Goal: Transaction & Acquisition: Book appointment/travel/reservation

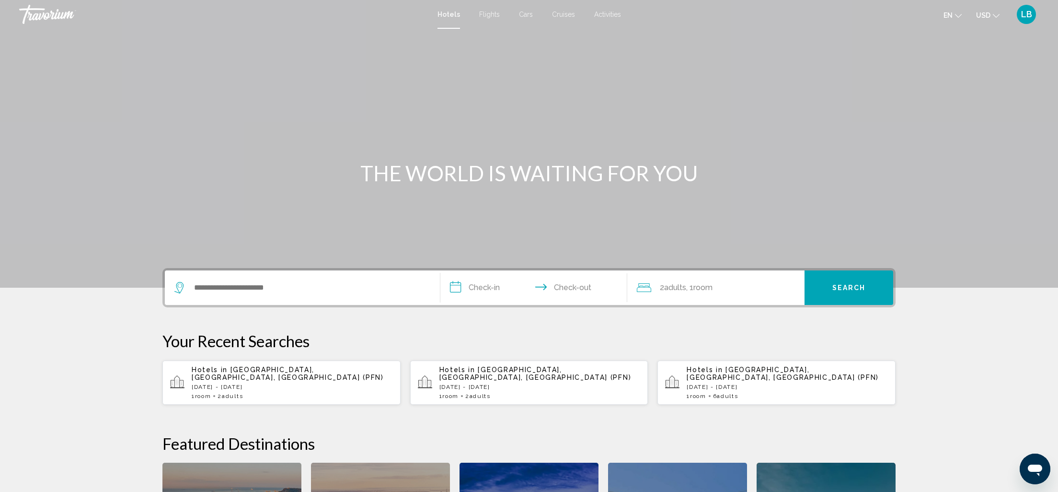
drag, startPoint x: 228, startPoint y: 278, endPoint x: 219, endPoint y: 298, distance: 21.0
click at [228, 279] on div "Search widget" at bounding box center [302, 287] width 256 height 34
click at [236, 292] on input "Search widget" at bounding box center [309, 287] width 232 height 14
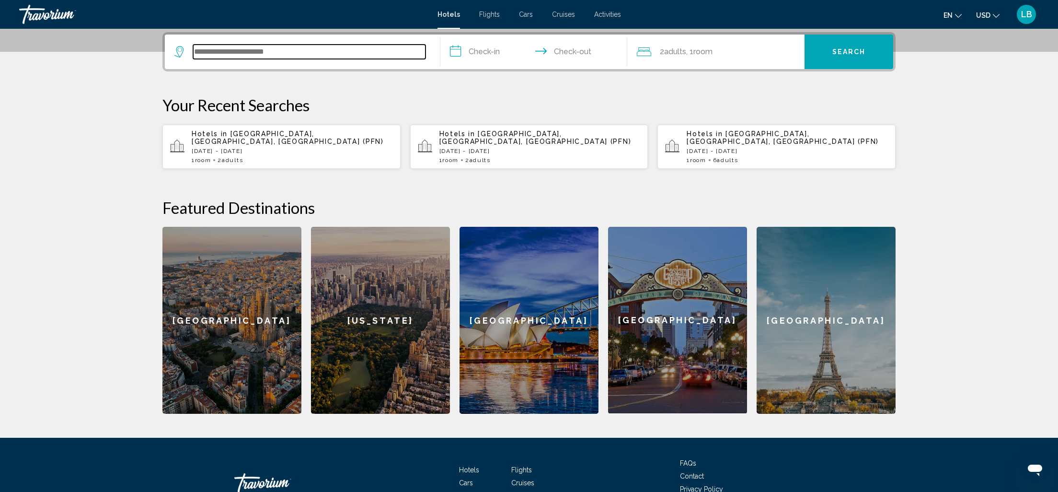
paste input "**********"
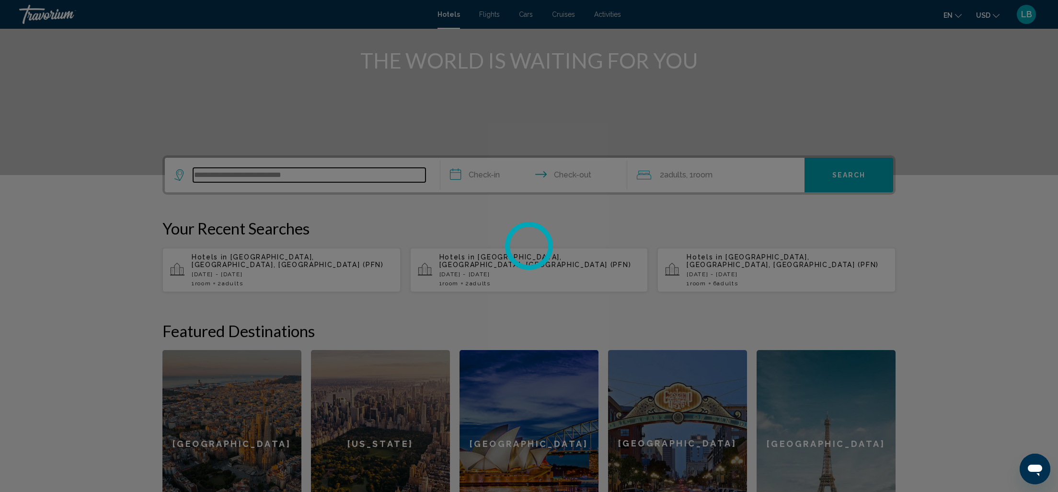
scroll to position [112, 0]
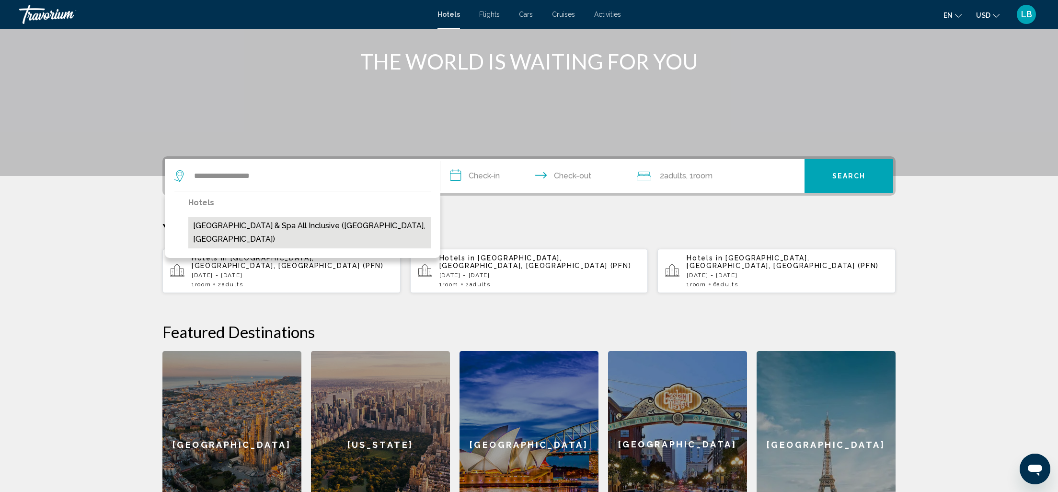
click at [280, 227] on button "[GEOGRAPHIC_DATA] & Spa All Inclusive ([GEOGRAPHIC_DATA], [GEOGRAPHIC_DATA])" at bounding box center [309, 233] width 242 height 32
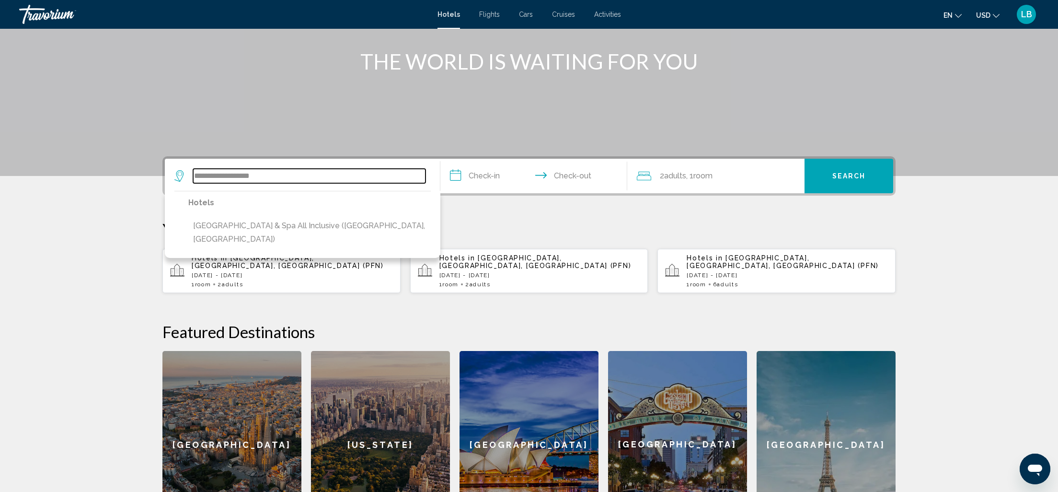
type input "**********"
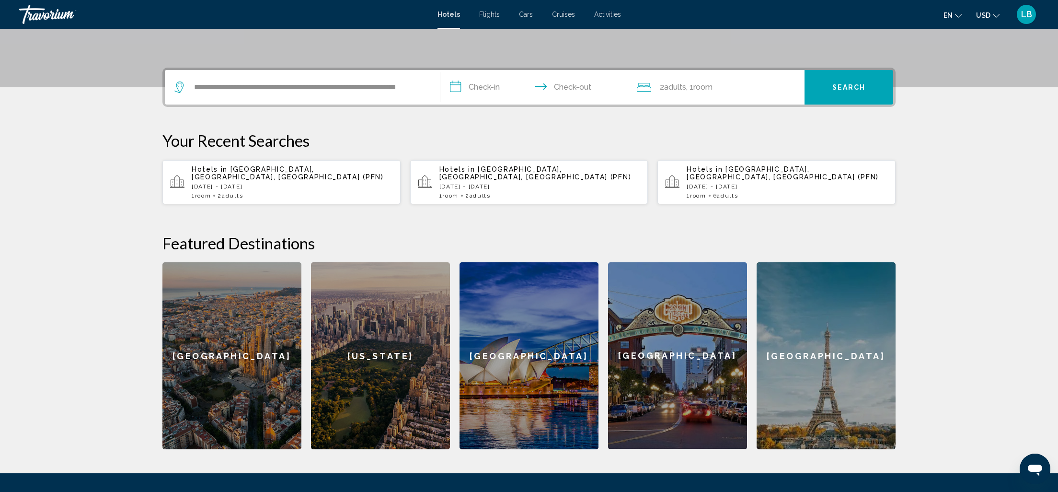
click at [480, 86] on input "**********" at bounding box center [535, 88] width 191 height 37
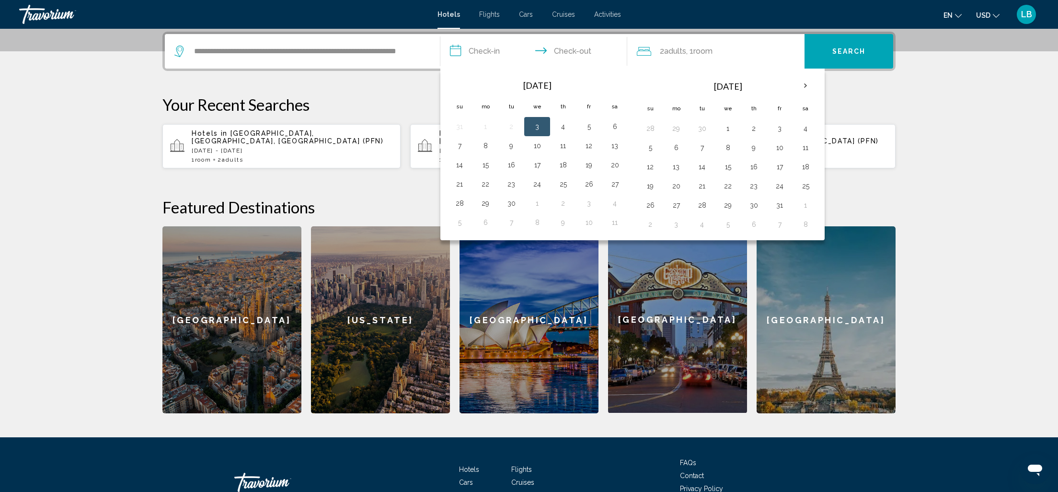
scroll to position [237, 0]
click at [705, 145] on button "7" at bounding box center [701, 146] width 15 height 13
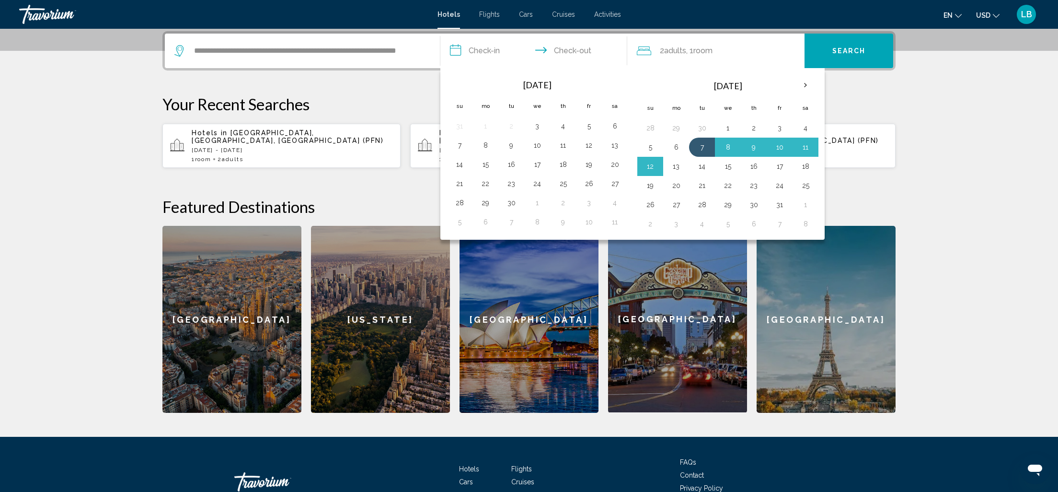
click at [678, 165] on button "13" at bounding box center [675, 166] width 15 height 13
type input "**********"
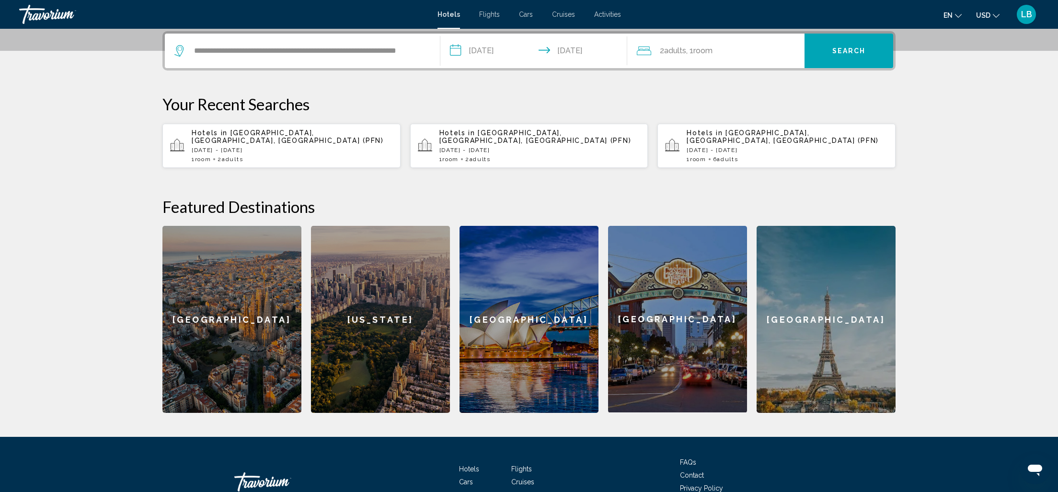
click at [842, 51] on span "Search" at bounding box center [849, 51] width 34 height 8
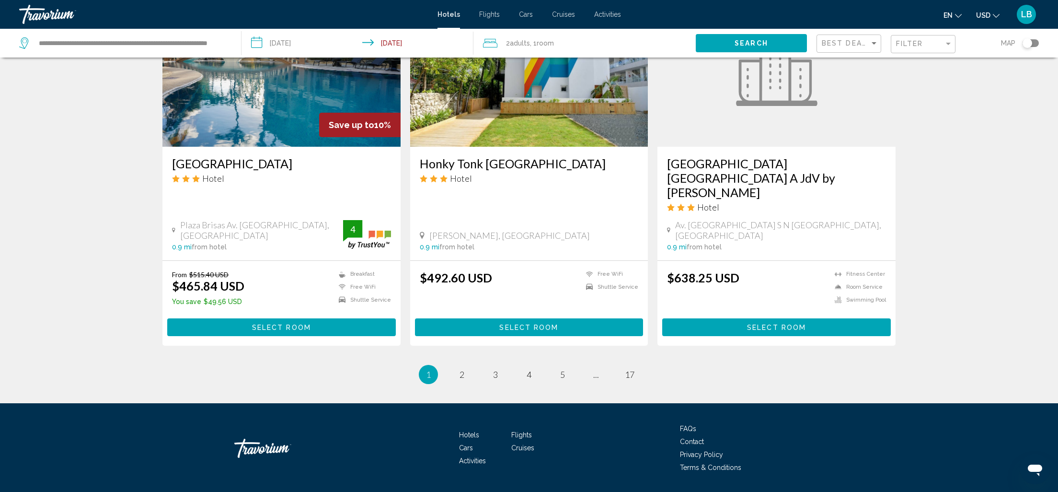
scroll to position [1155, 0]
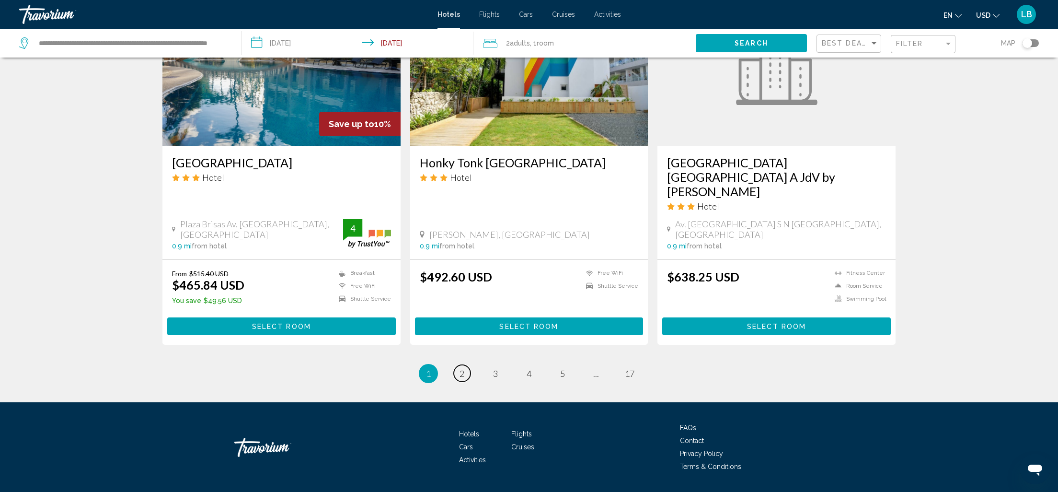
click at [458, 365] on link "page 2" at bounding box center [462, 373] width 17 height 17
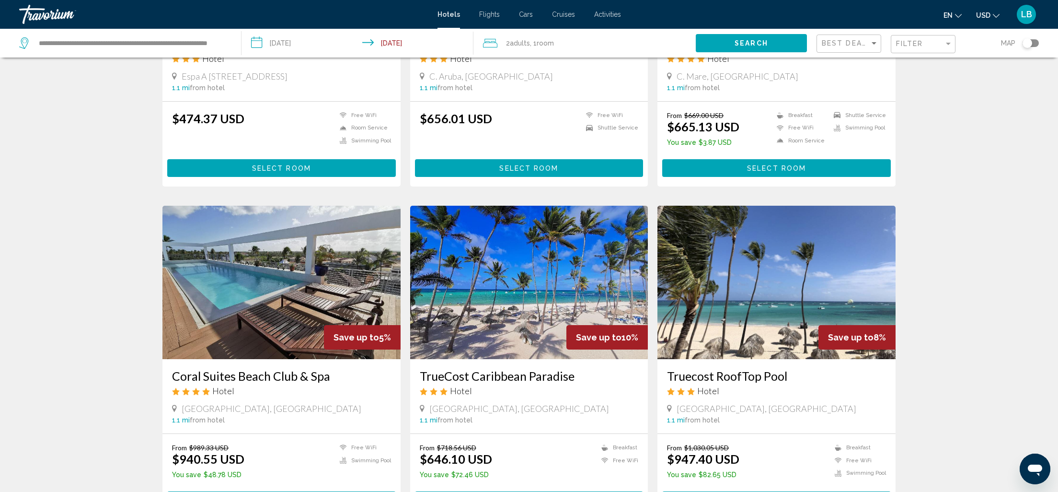
scroll to position [1103, 0]
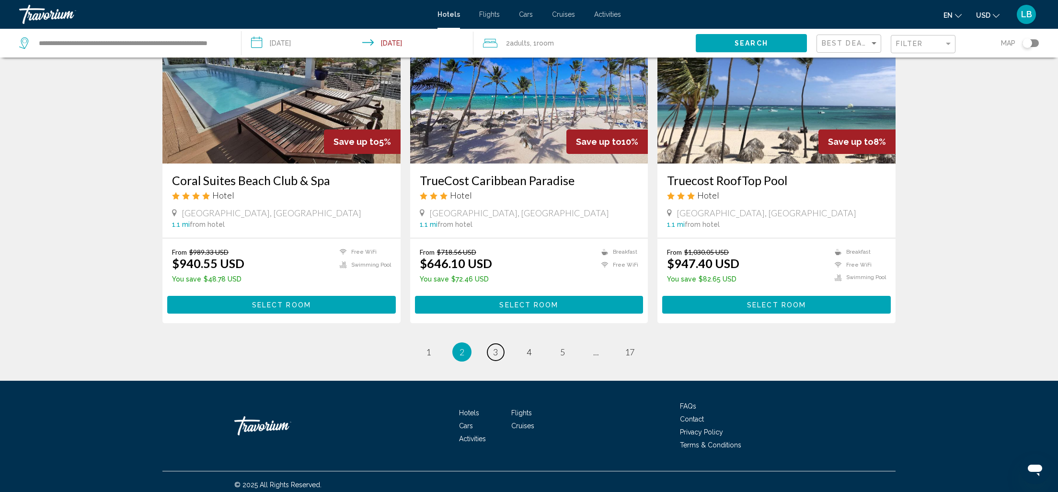
click at [494, 346] on span "3" at bounding box center [495, 351] width 5 height 11
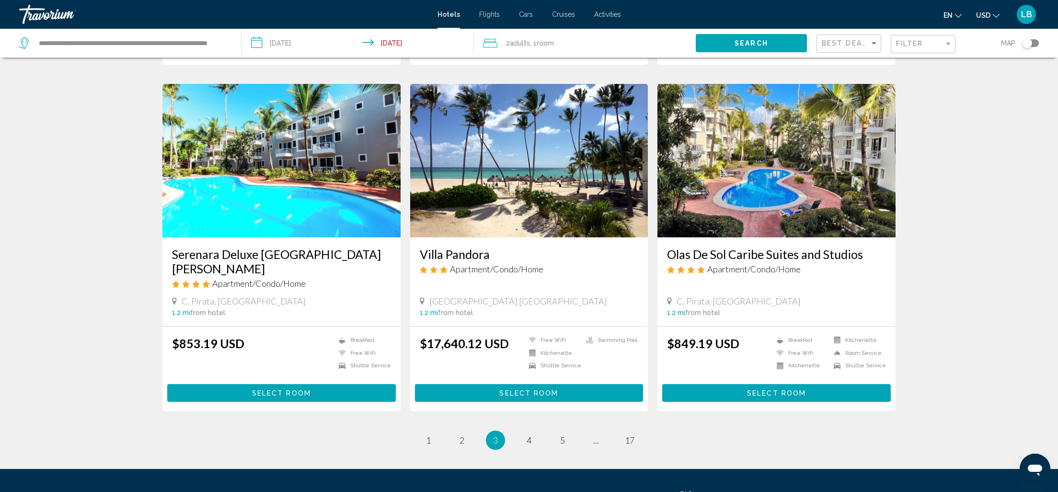
scroll to position [1086, 0]
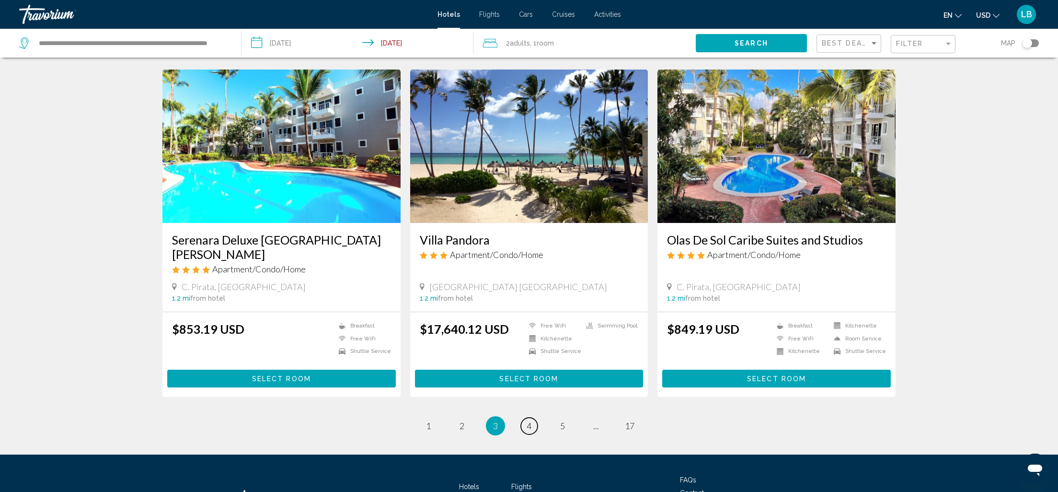
click at [529, 420] on span "4" at bounding box center [529, 425] width 5 height 11
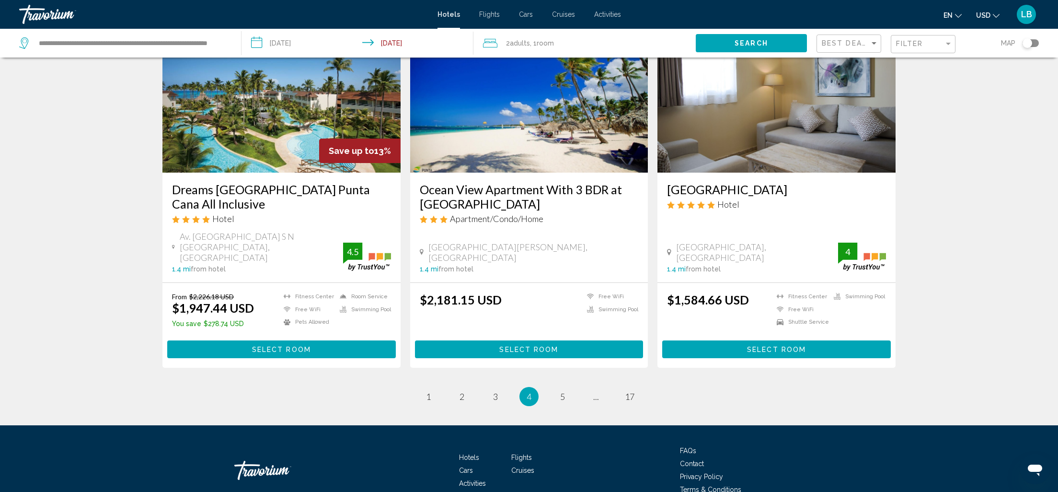
scroll to position [1143, 0]
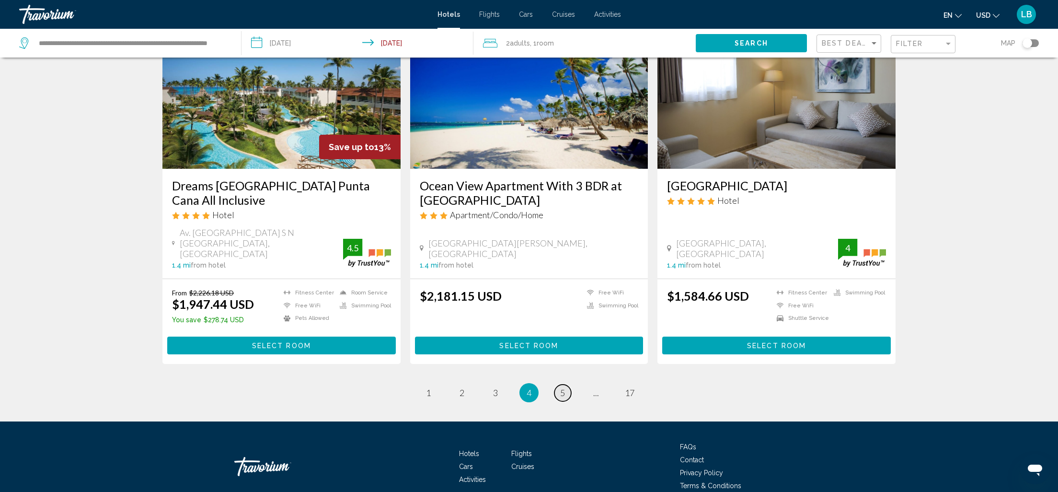
click at [563, 387] on span "5" at bounding box center [562, 392] width 5 height 11
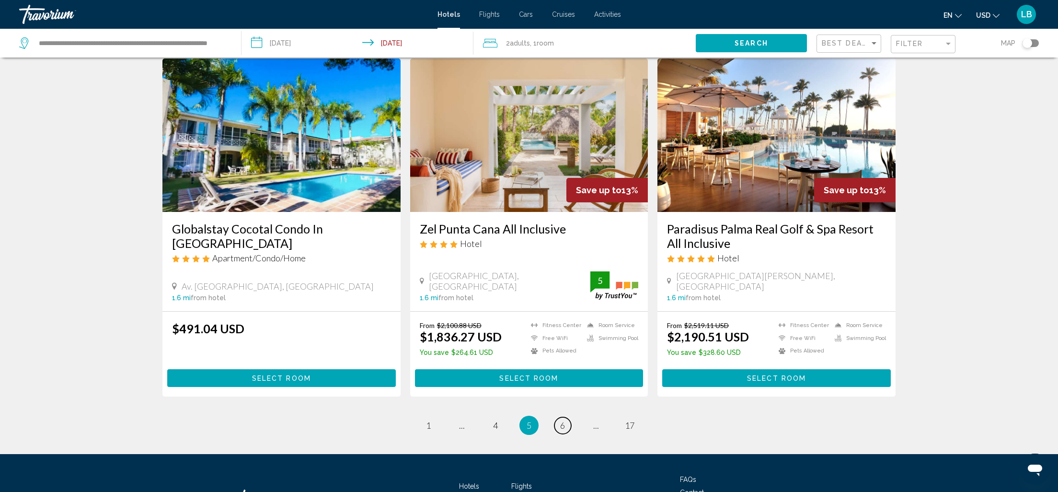
scroll to position [1141, 0]
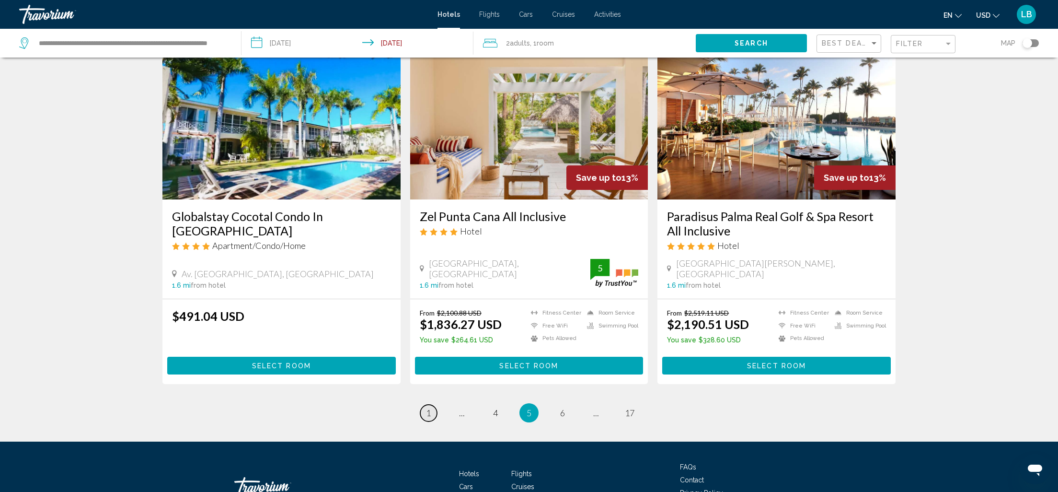
click at [428, 407] on span "1" at bounding box center [428, 412] width 5 height 11
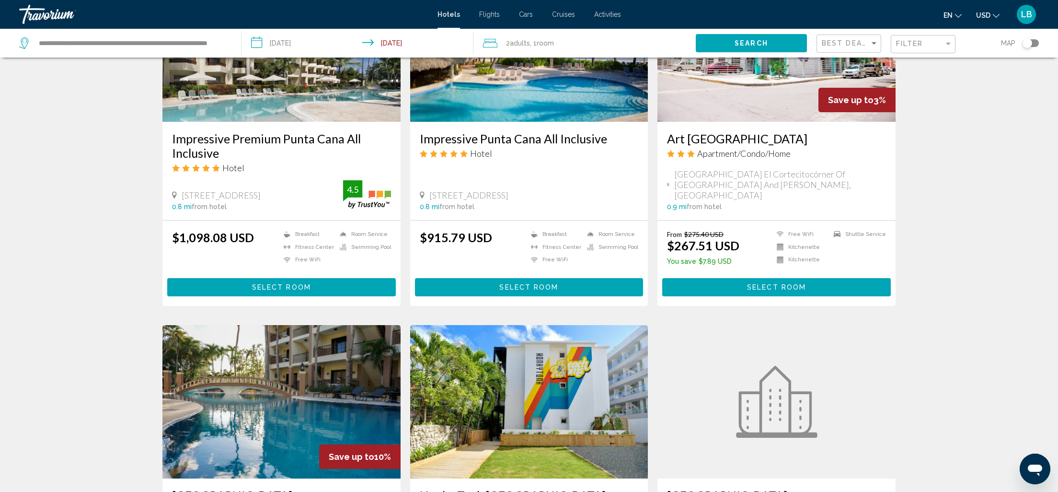
scroll to position [1155, 0]
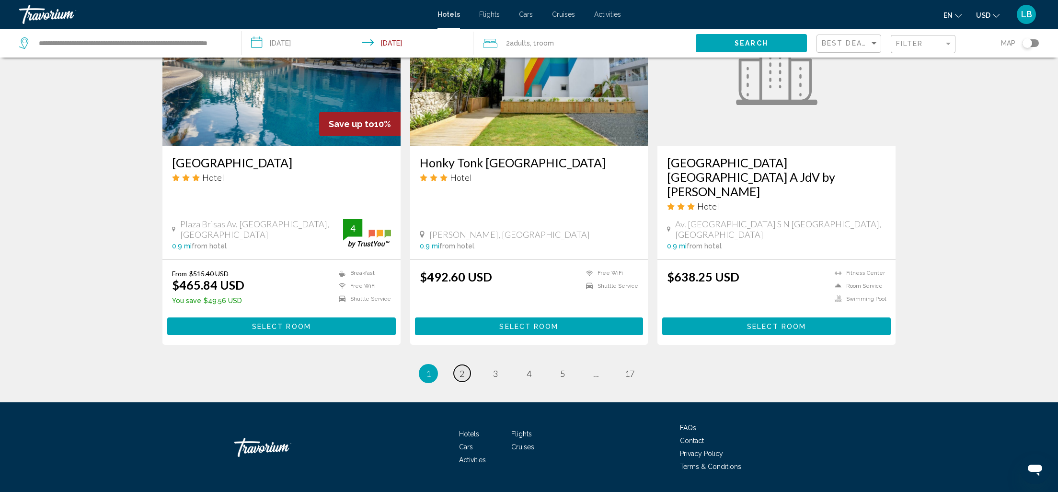
click at [466, 365] on link "page 2" at bounding box center [462, 373] width 17 height 17
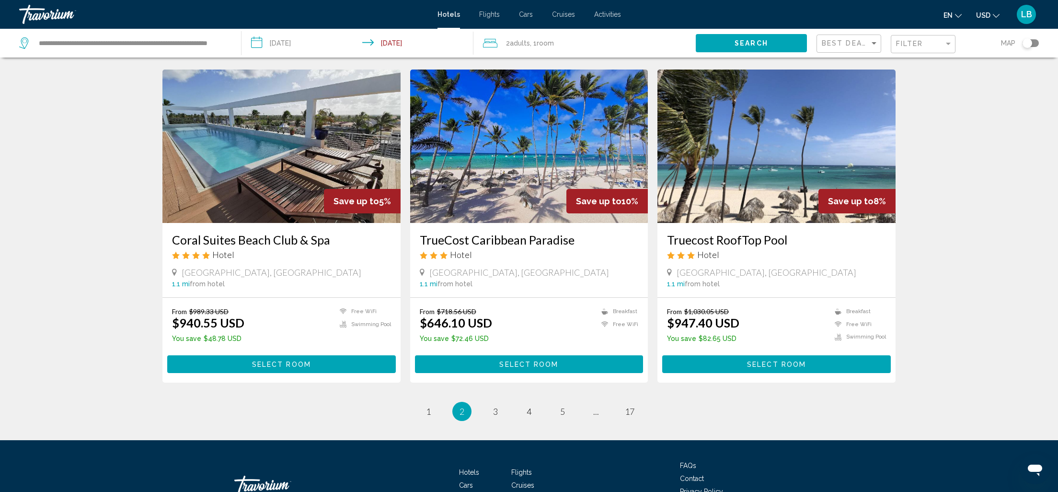
scroll to position [1043, 0]
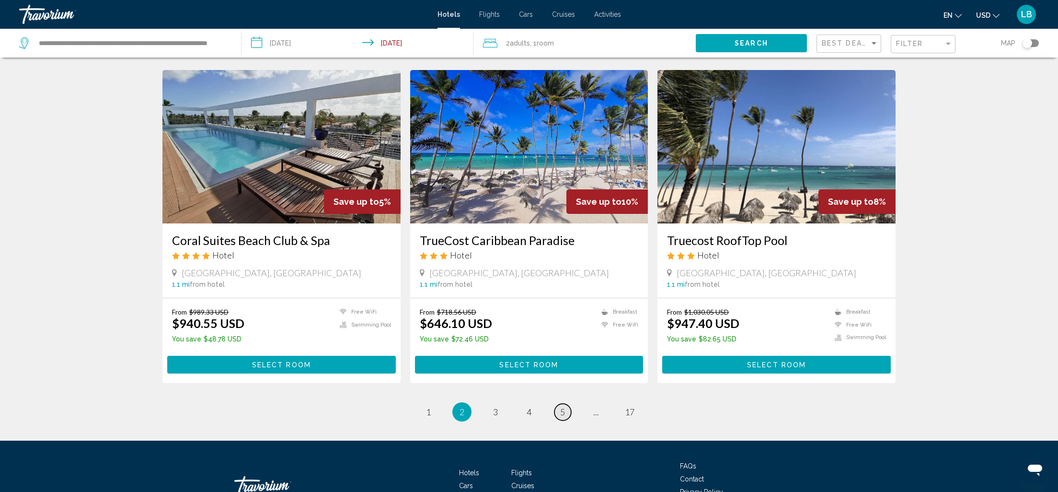
click at [563, 407] on span "5" at bounding box center [562, 411] width 5 height 11
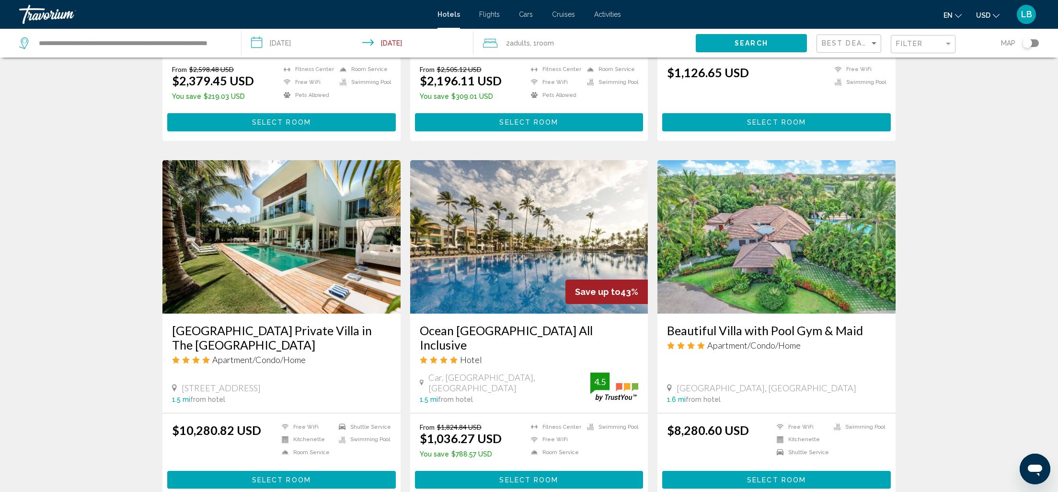
scroll to position [1160, 0]
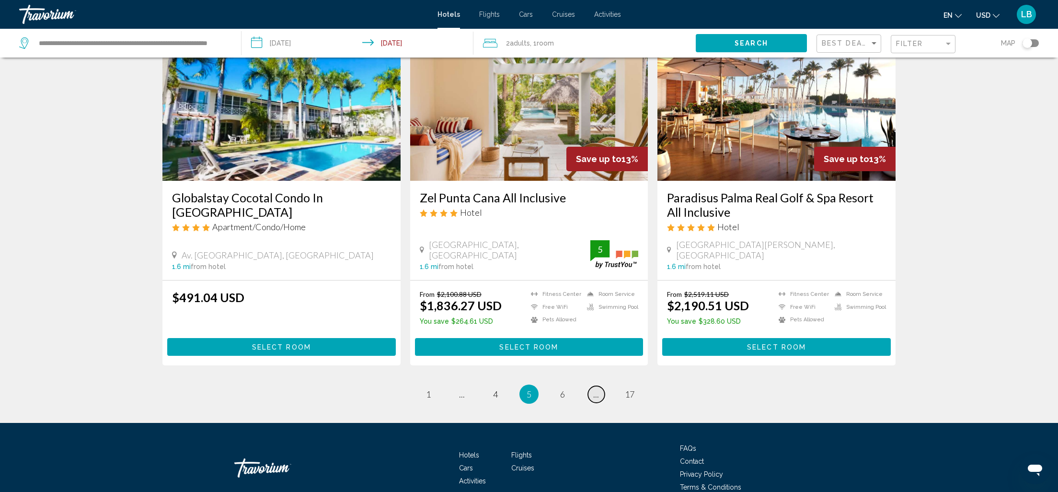
click at [598, 389] on span "..." at bounding box center [596, 394] width 6 height 11
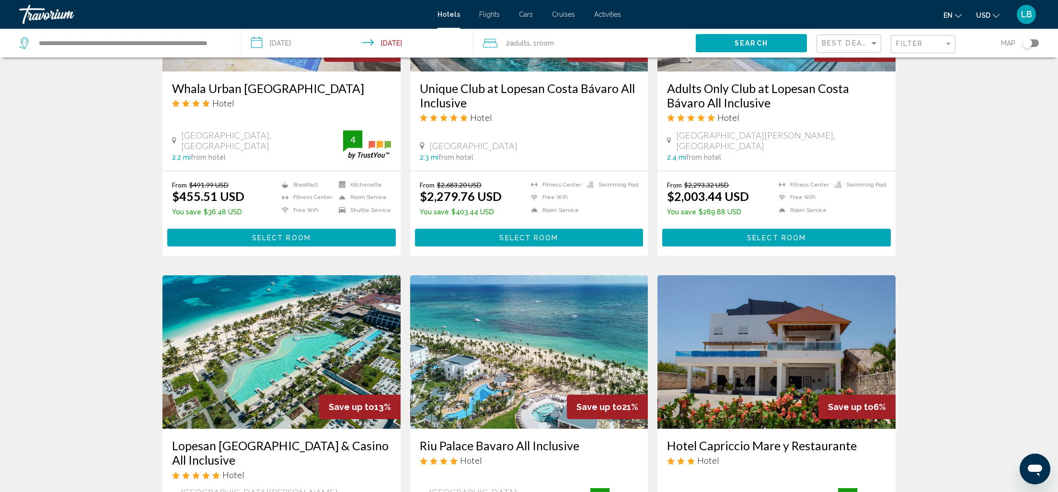
scroll to position [1029, 0]
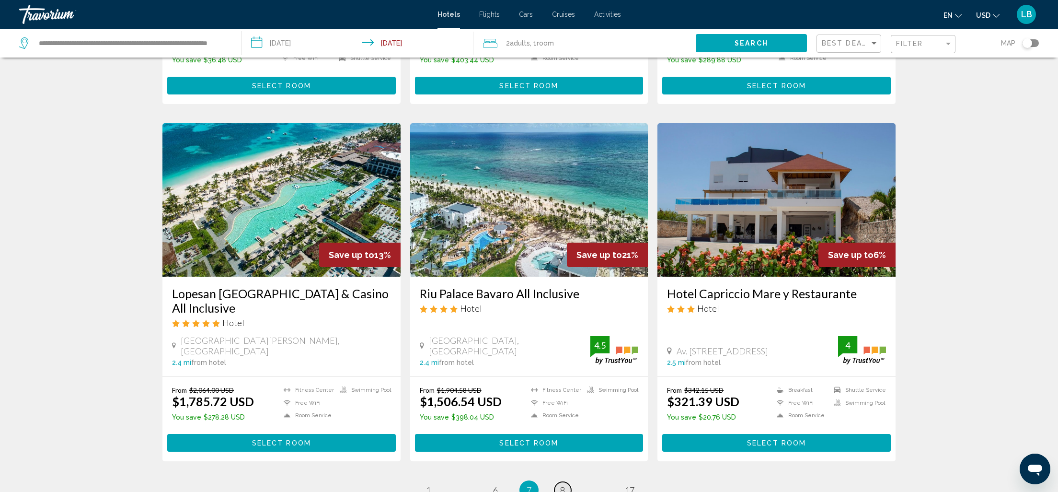
click at [565, 482] on link "page 8" at bounding box center [562, 490] width 17 height 17
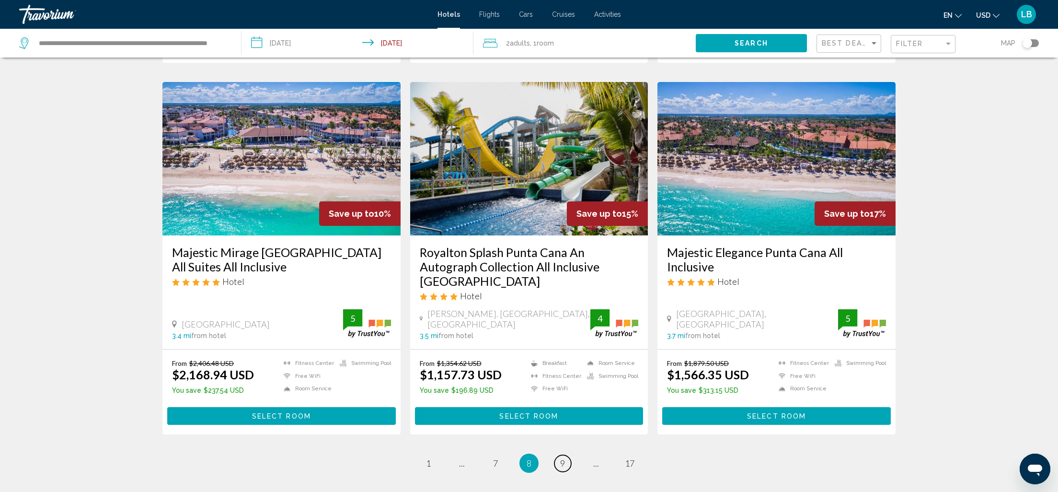
scroll to position [1113, 0]
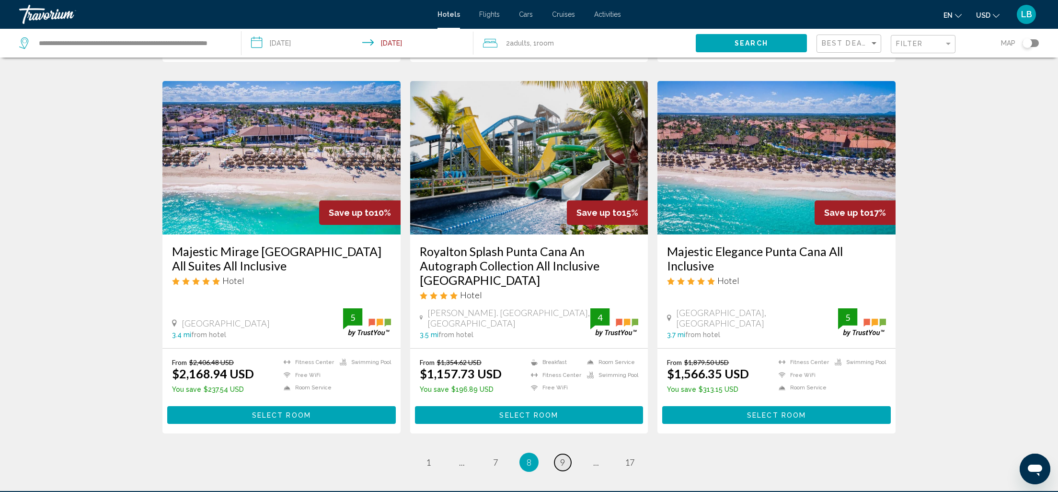
click at [563, 457] on span "9" at bounding box center [562, 462] width 5 height 11
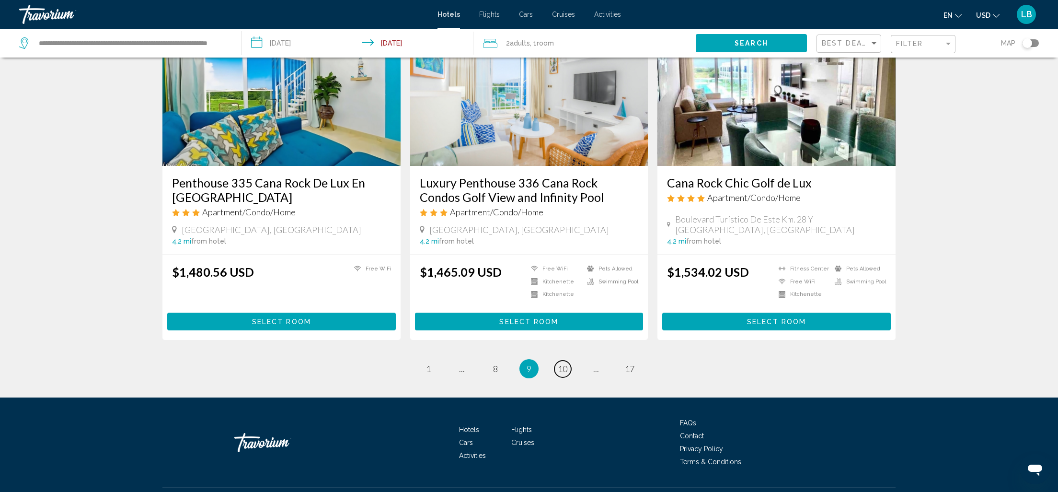
scroll to position [1145, 0]
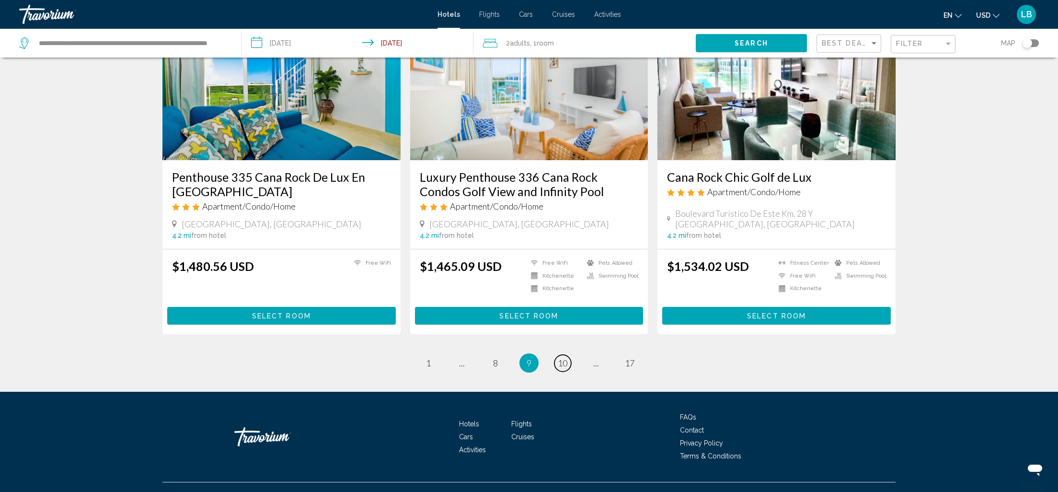
click at [561, 357] on span "10" at bounding box center [563, 362] width 10 height 11
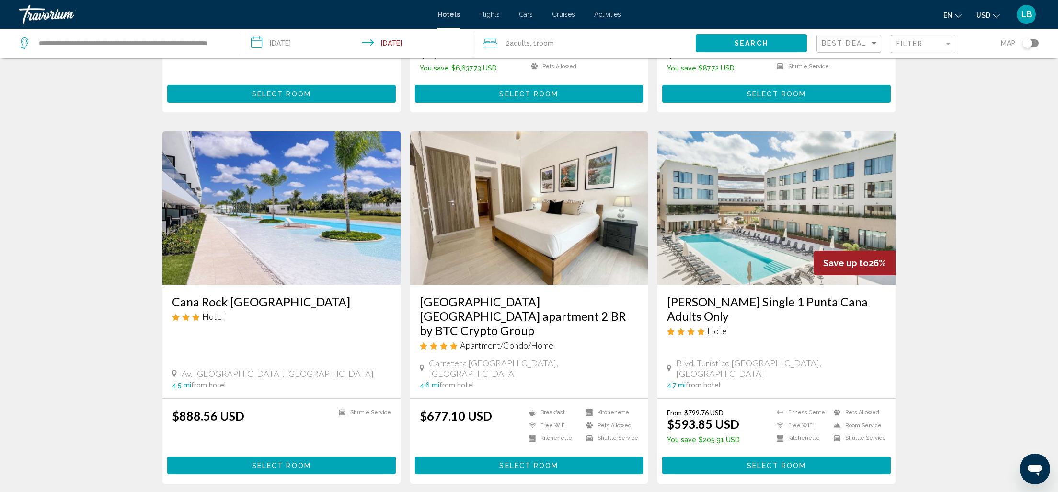
scroll to position [1046, 0]
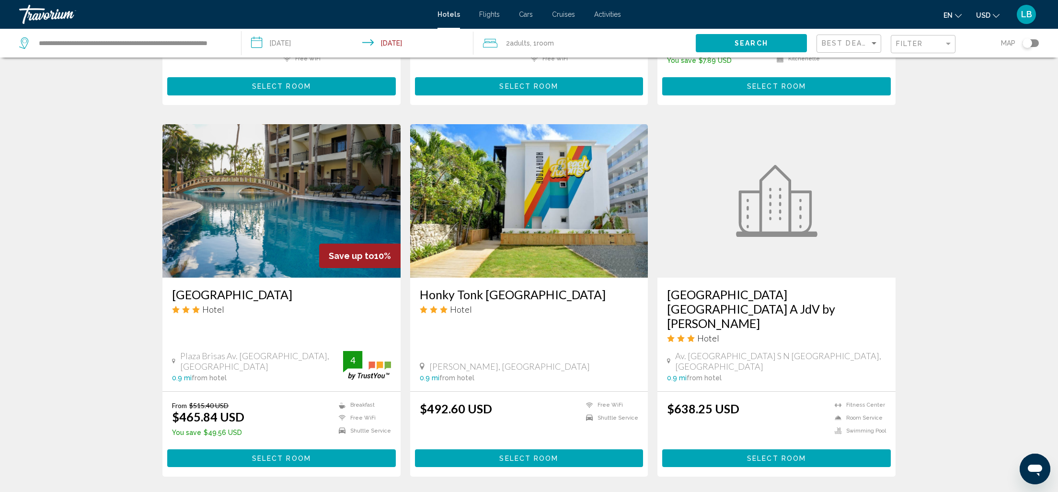
scroll to position [1059, 0]
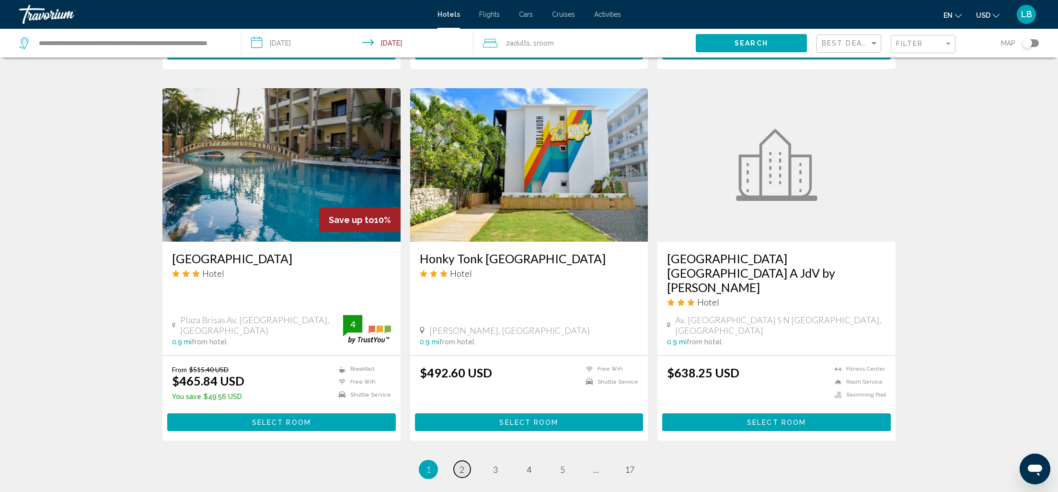
click at [464, 464] on span "2" at bounding box center [462, 469] width 5 height 11
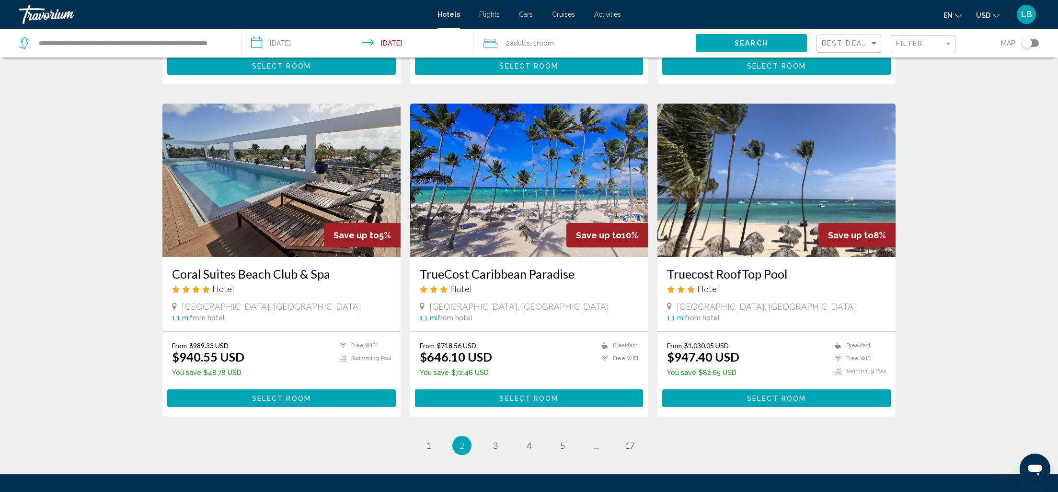
scroll to position [1103, 0]
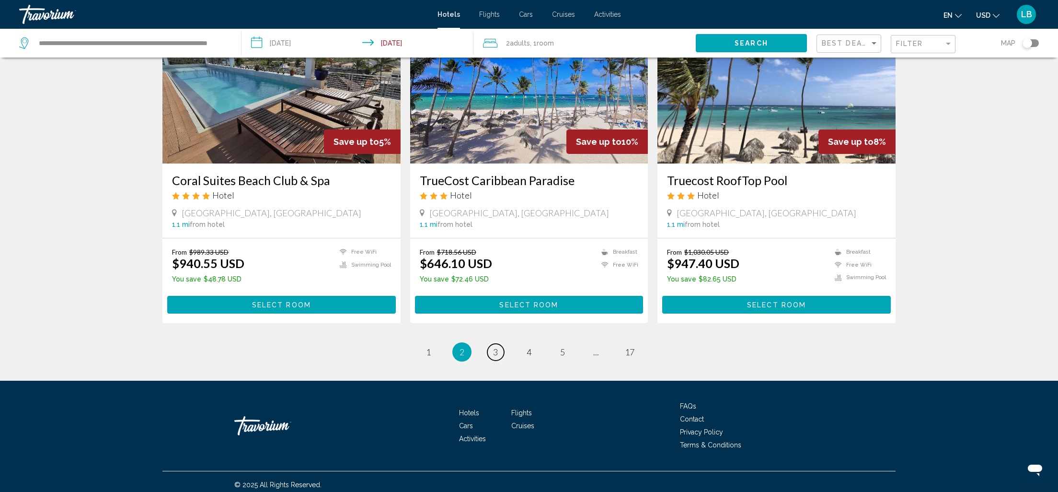
click at [493, 346] on span "3" at bounding box center [495, 351] width 5 height 11
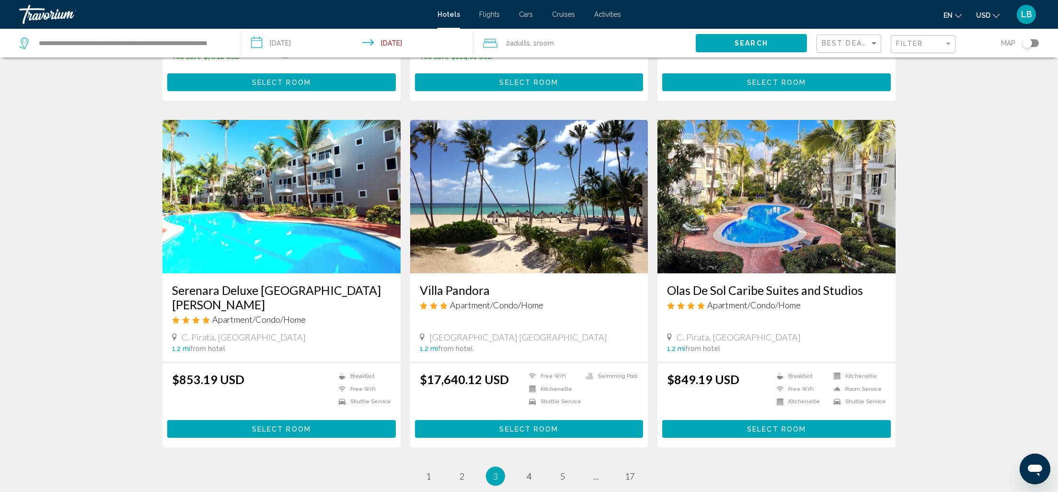
scroll to position [1037, 0]
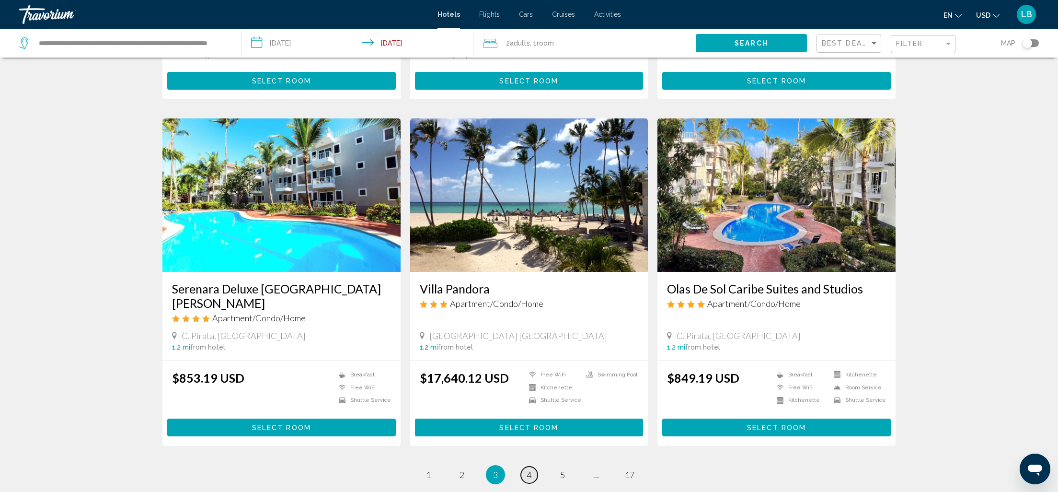
click at [528, 469] on span "4" at bounding box center [529, 474] width 5 height 11
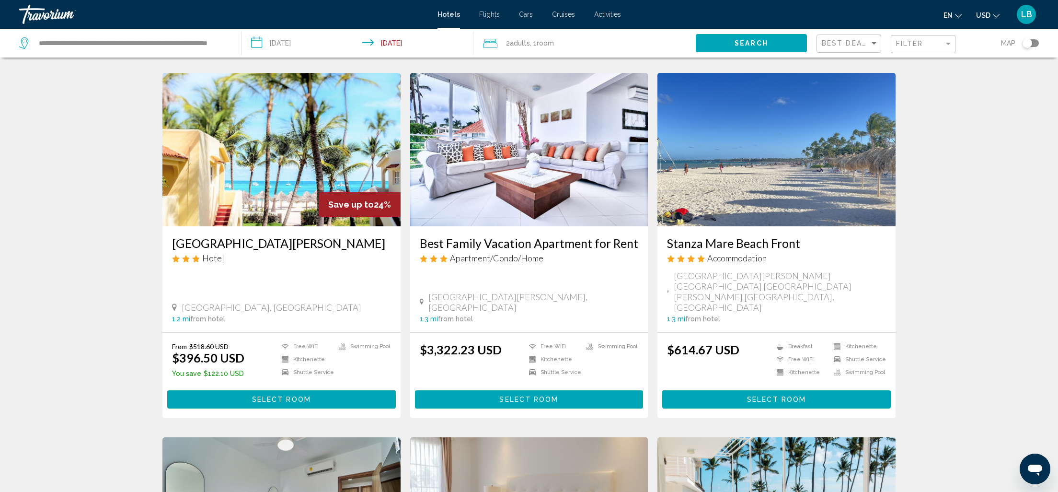
scroll to position [373, 0]
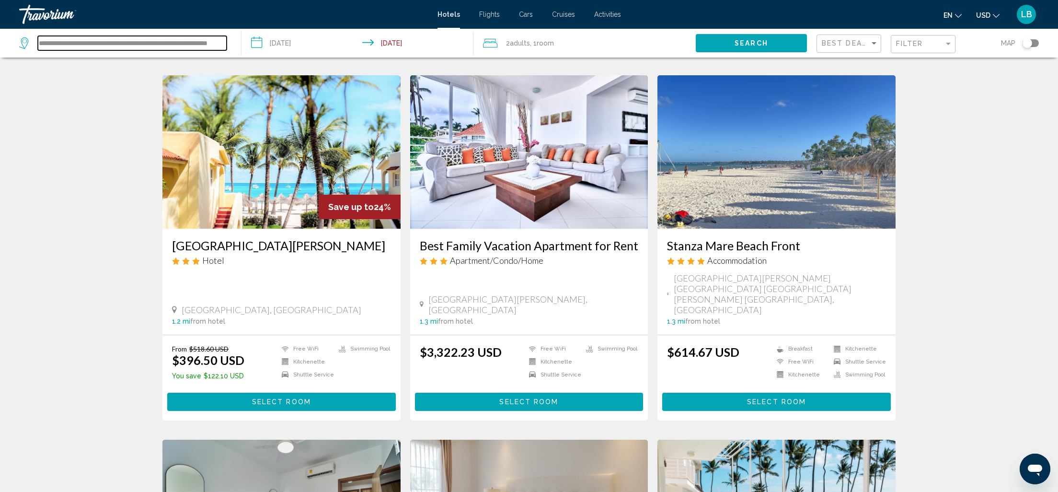
click at [169, 45] on input "**********" at bounding box center [132, 43] width 189 height 14
drag, startPoint x: 39, startPoint y: 43, endPoint x: 331, endPoint y: 67, distance: 293.3
click at [331, 67] on div "**********" at bounding box center [529, 476] width 1058 height 1564
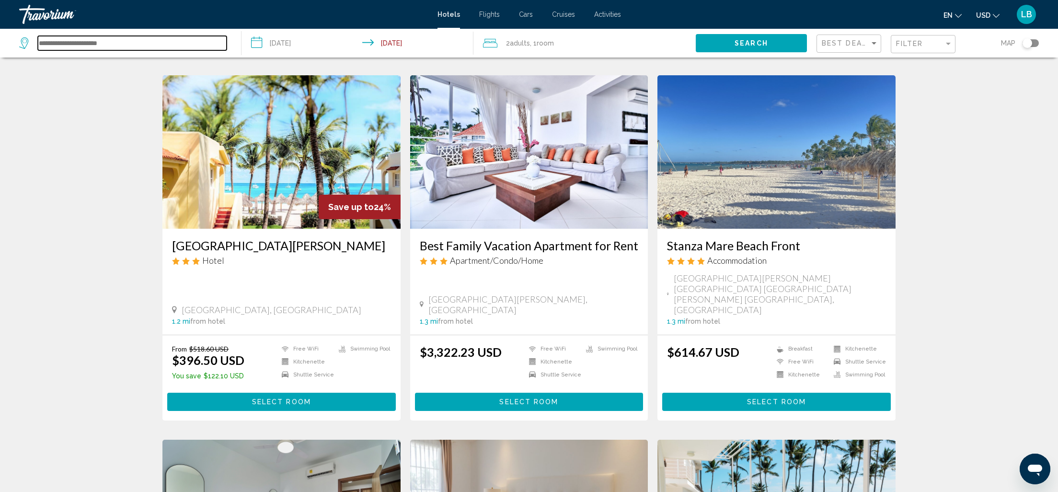
click at [101, 45] on input "Search widget" at bounding box center [132, 43] width 189 height 14
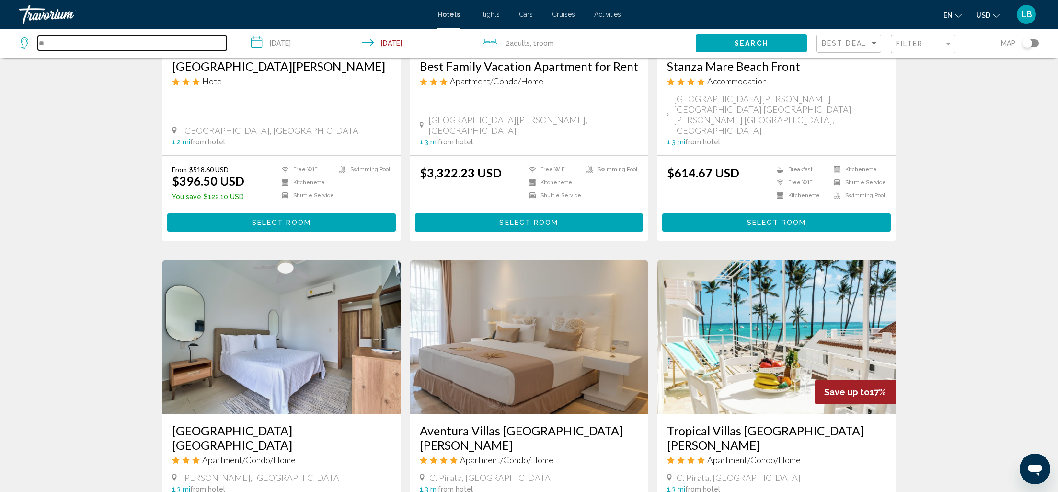
scroll to position [553, 0]
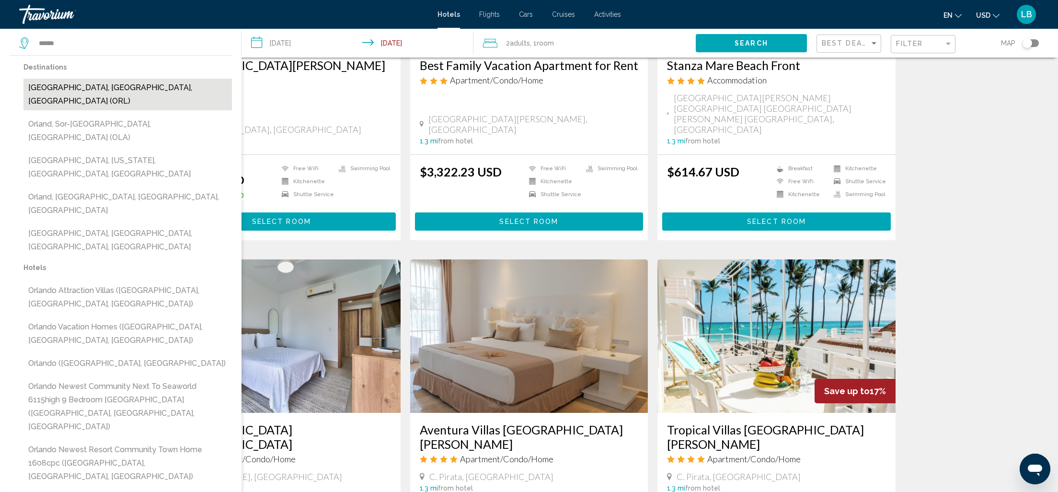
click at [110, 91] on button "[GEOGRAPHIC_DATA], [GEOGRAPHIC_DATA], [GEOGRAPHIC_DATA] (ORL)" at bounding box center [127, 95] width 208 height 32
type input "**********"
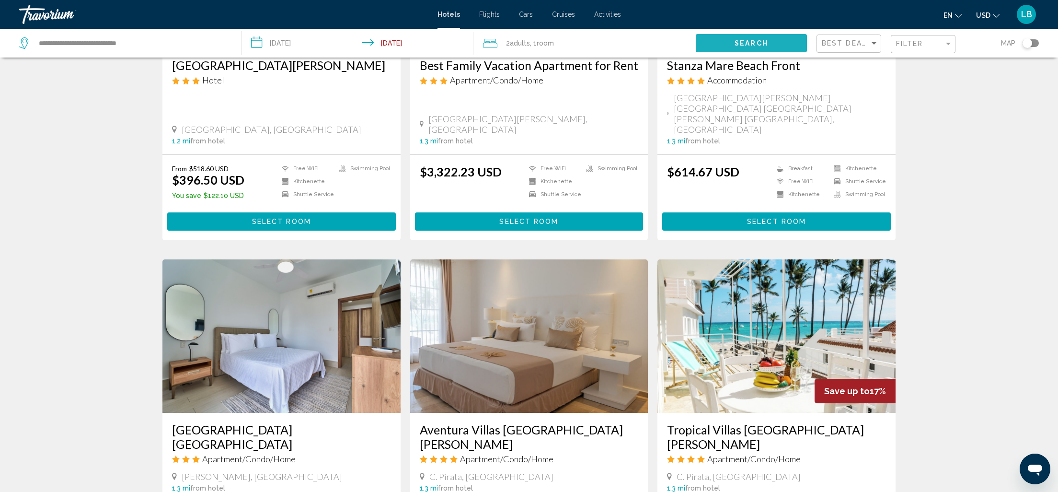
click at [733, 42] on button "Search" at bounding box center [751, 43] width 111 height 18
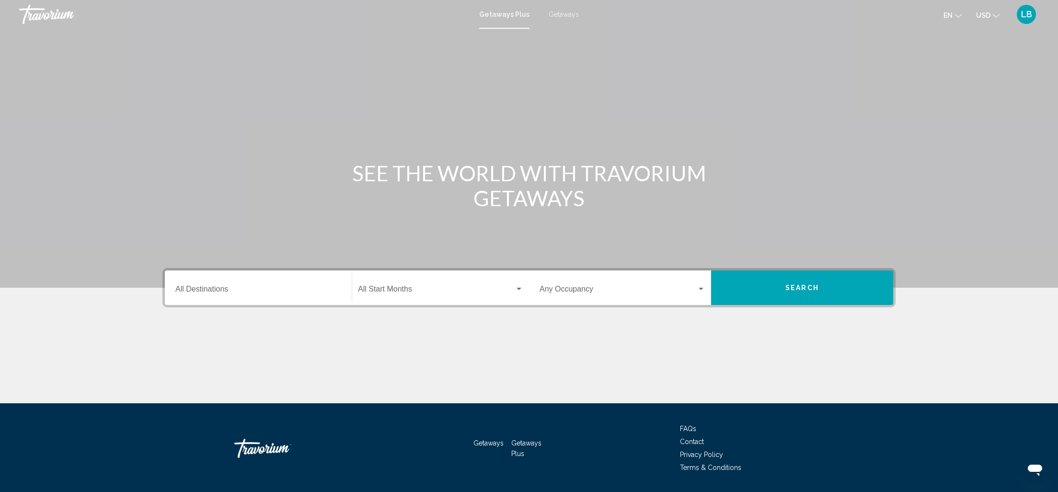
click at [212, 290] on input "Destination All Destinations" at bounding box center [258, 291] width 166 height 9
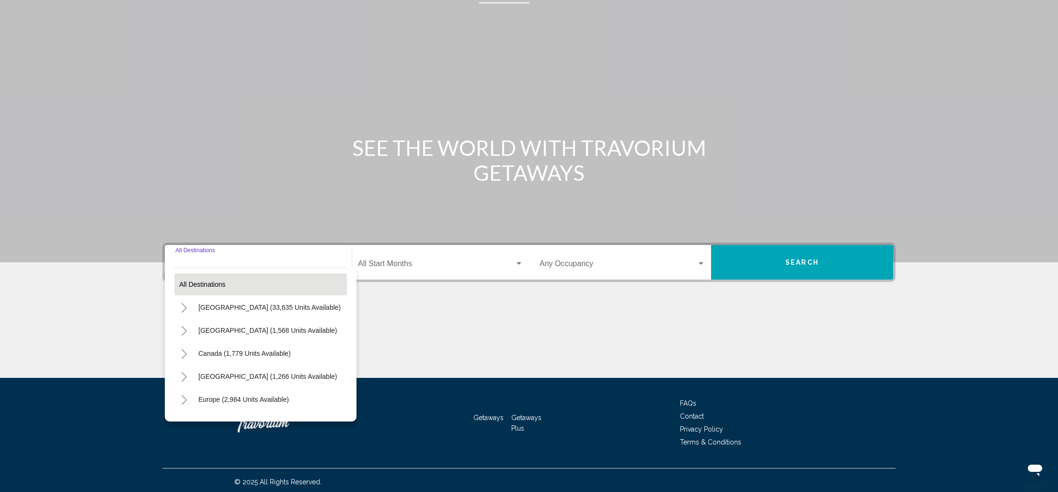
scroll to position [29, 0]
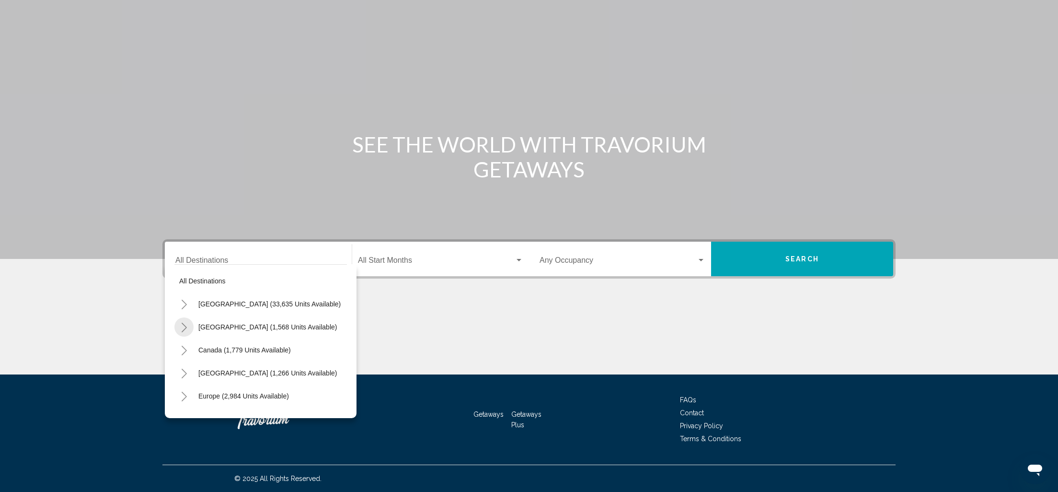
click at [181, 326] on icon "Toggle Mexico (1,568 units available)" at bounding box center [184, 327] width 7 height 10
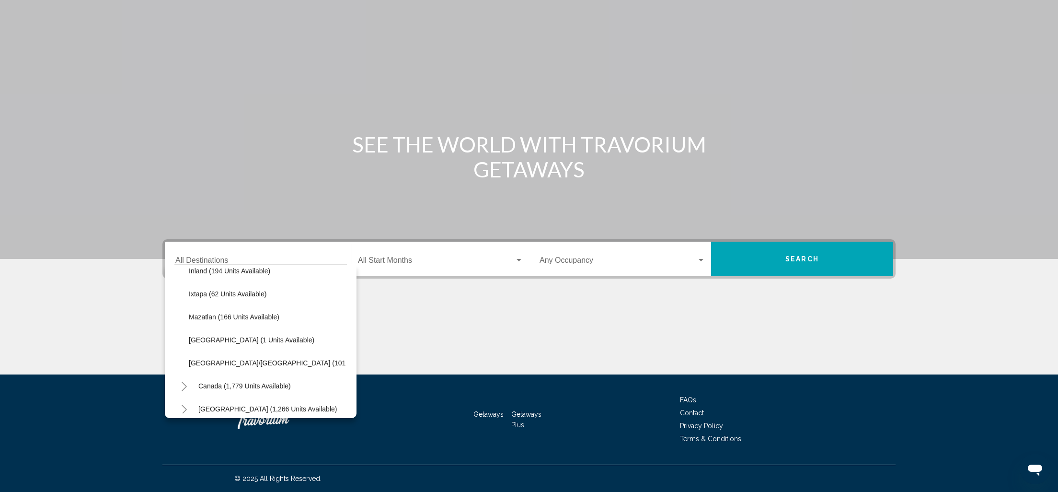
scroll to position [0, 0]
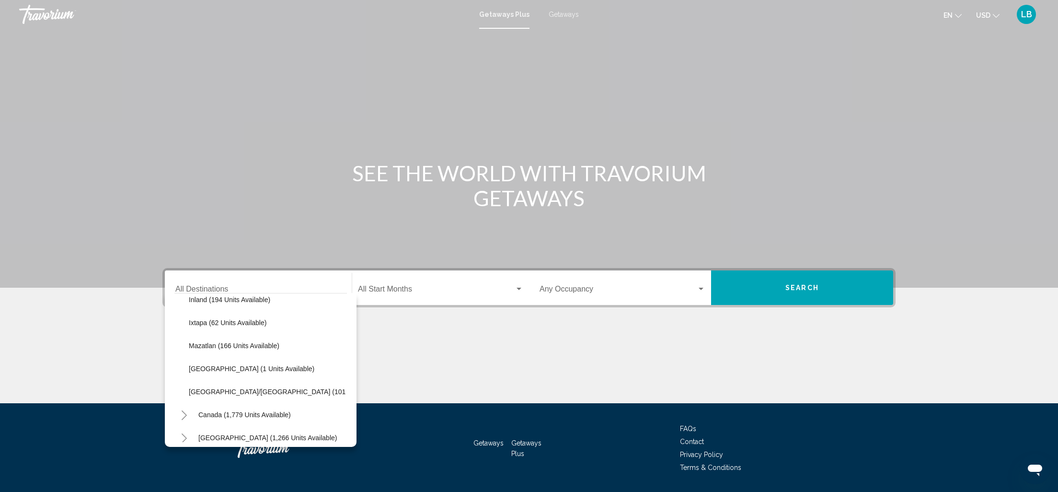
click at [563, 15] on span "Getaways" at bounding box center [564, 15] width 30 height 8
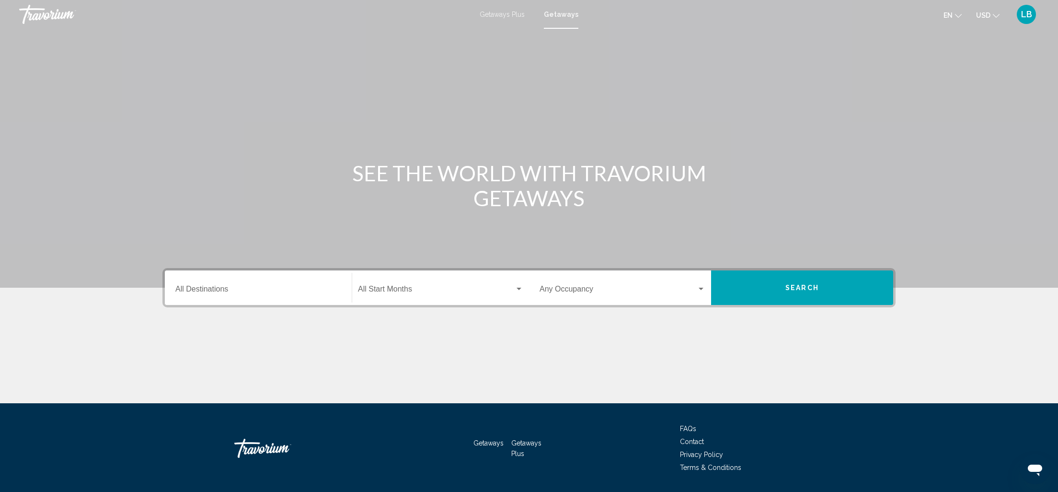
click at [199, 288] on input "Destination All Destinations" at bounding box center [258, 291] width 166 height 9
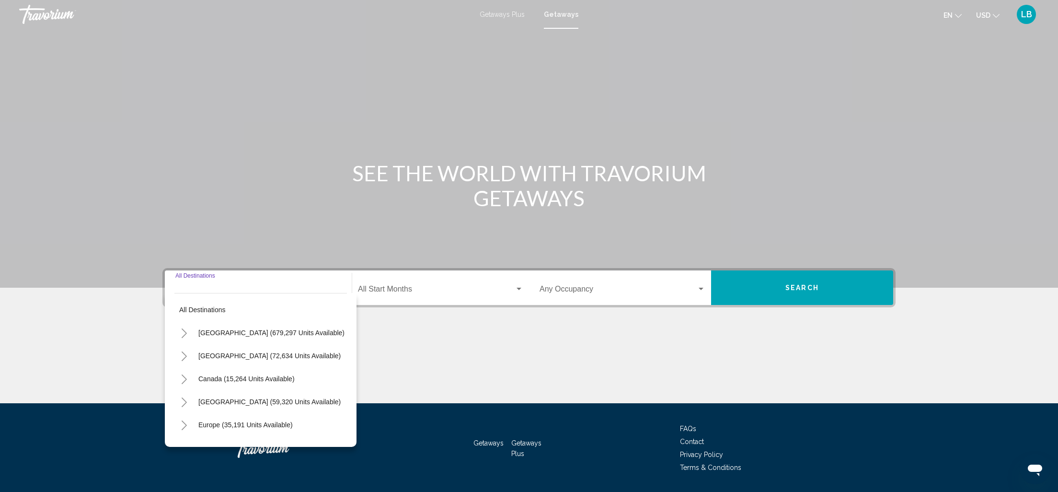
scroll to position [29, 0]
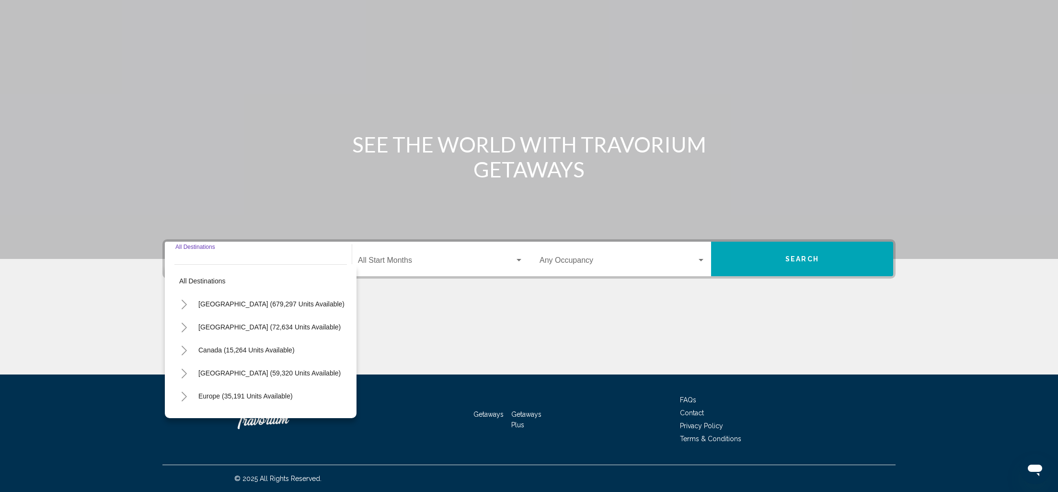
click at [186, 327] on icon "Toggle Mexico (72,634 units available)" at bounding box center [184, 327] width 5 height 10
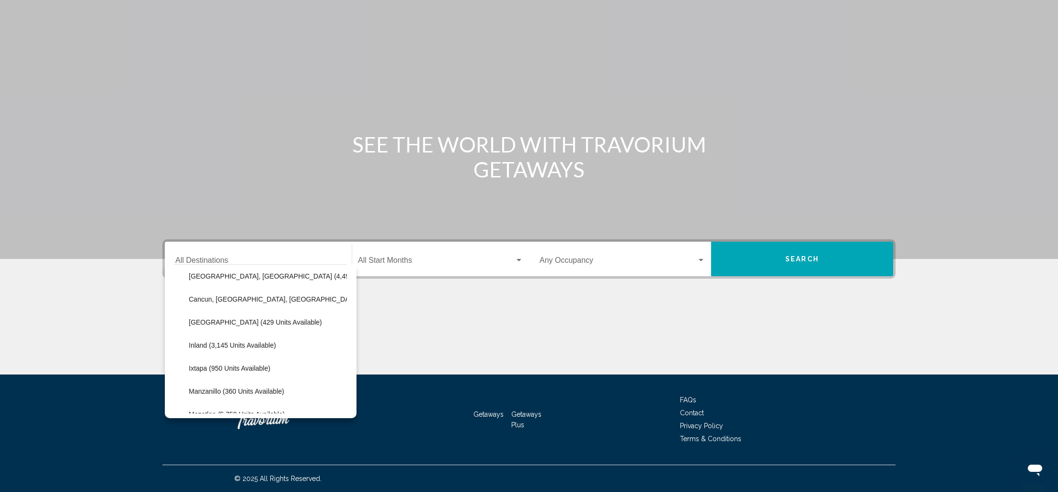
scroll to position [95, 0]
click at [280, 299] on span "Cancun, Cozumel, Riviera Maya (33,826 units available)" at bounding box center [310, 301] width 243 height 8
type input "**********"
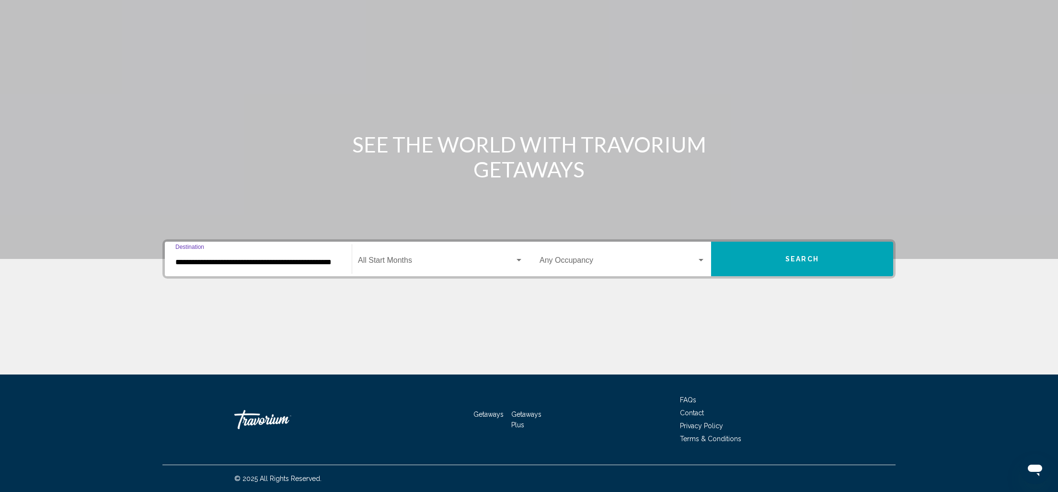
click at [389, 263] on span "Search widget" at bounding box center [436, 262] width 157 height 9
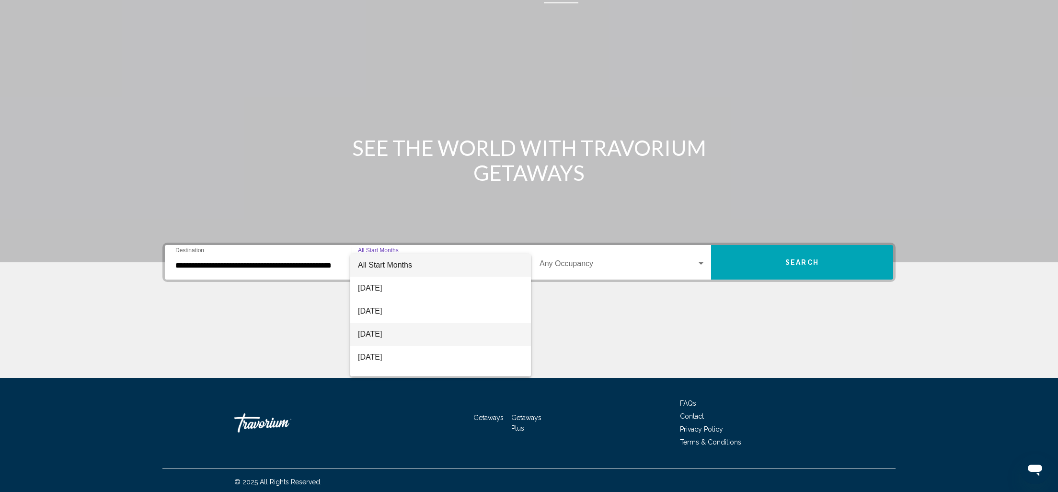
scroll to position [27, 0]
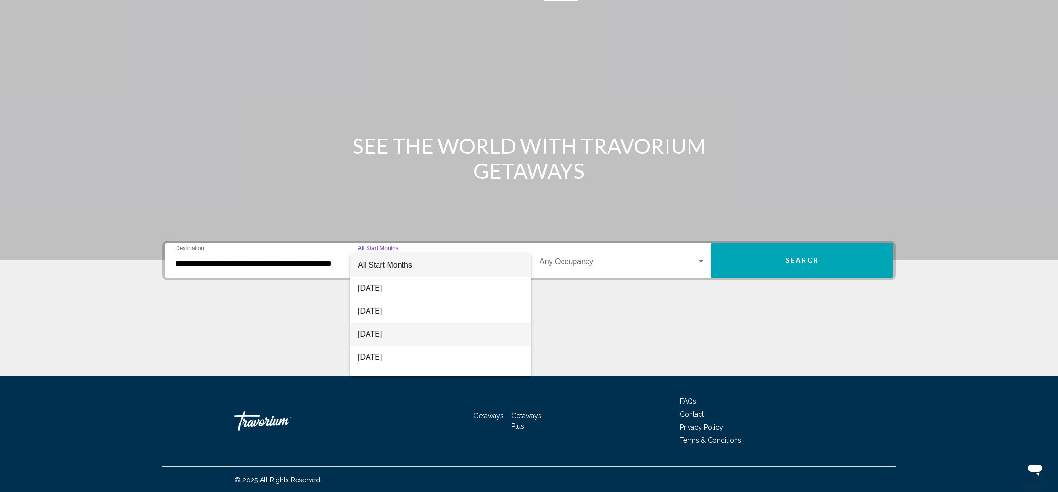
click at [426, 339] on span "November 2025" at bounding box center [440, 333] width 165 height 23
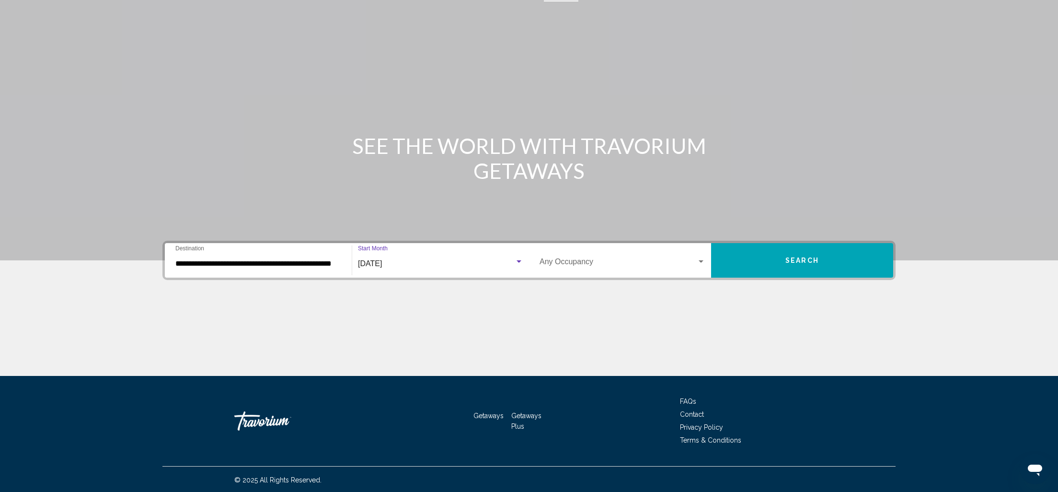
click at [768, 261] on button "Search" at bounding box center [802, 260] width 182 height 34
